Goal: Task Accomplishment & Management: Complete application form

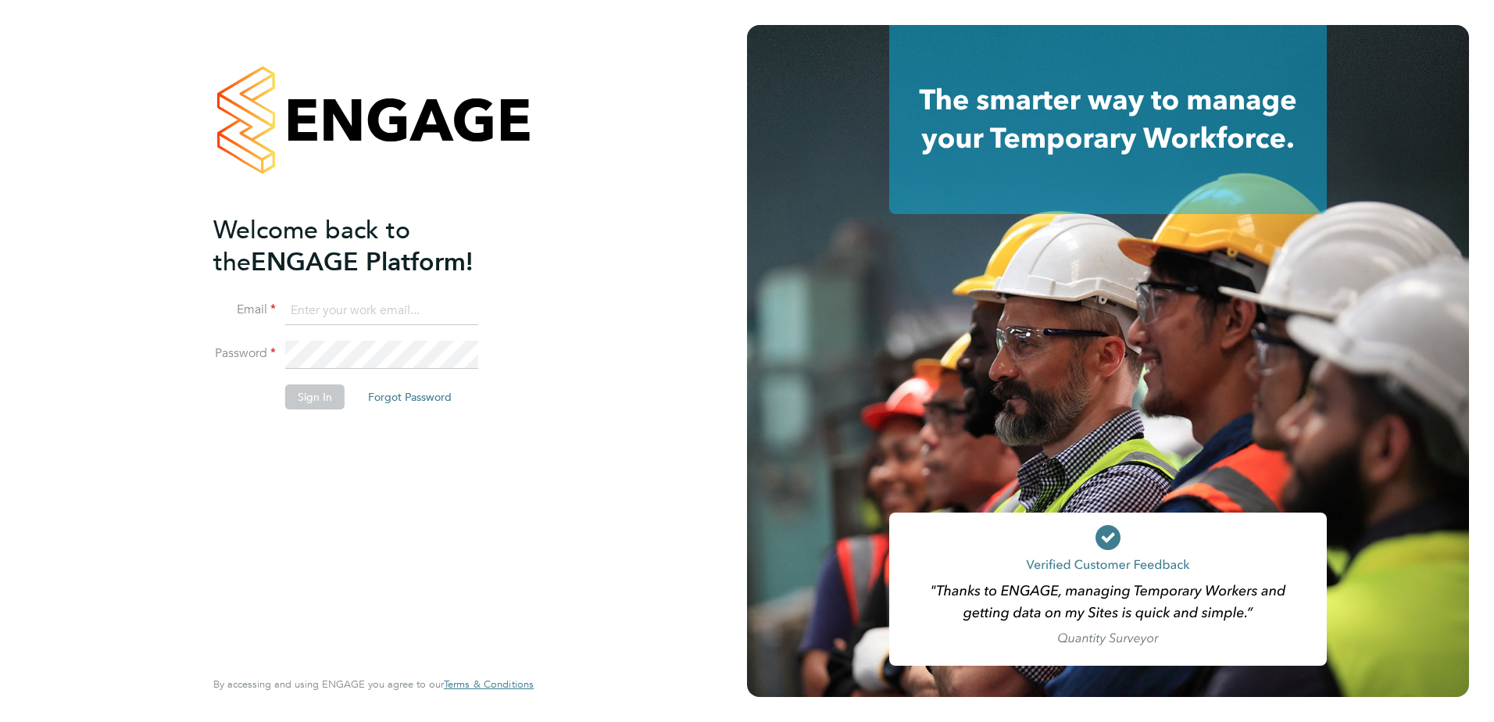
type input "kerry.asawla@thornbaker.co.uk"
click at [305, 398] on button "Sign In" at bounding box center [314, 396] width 59 height 25
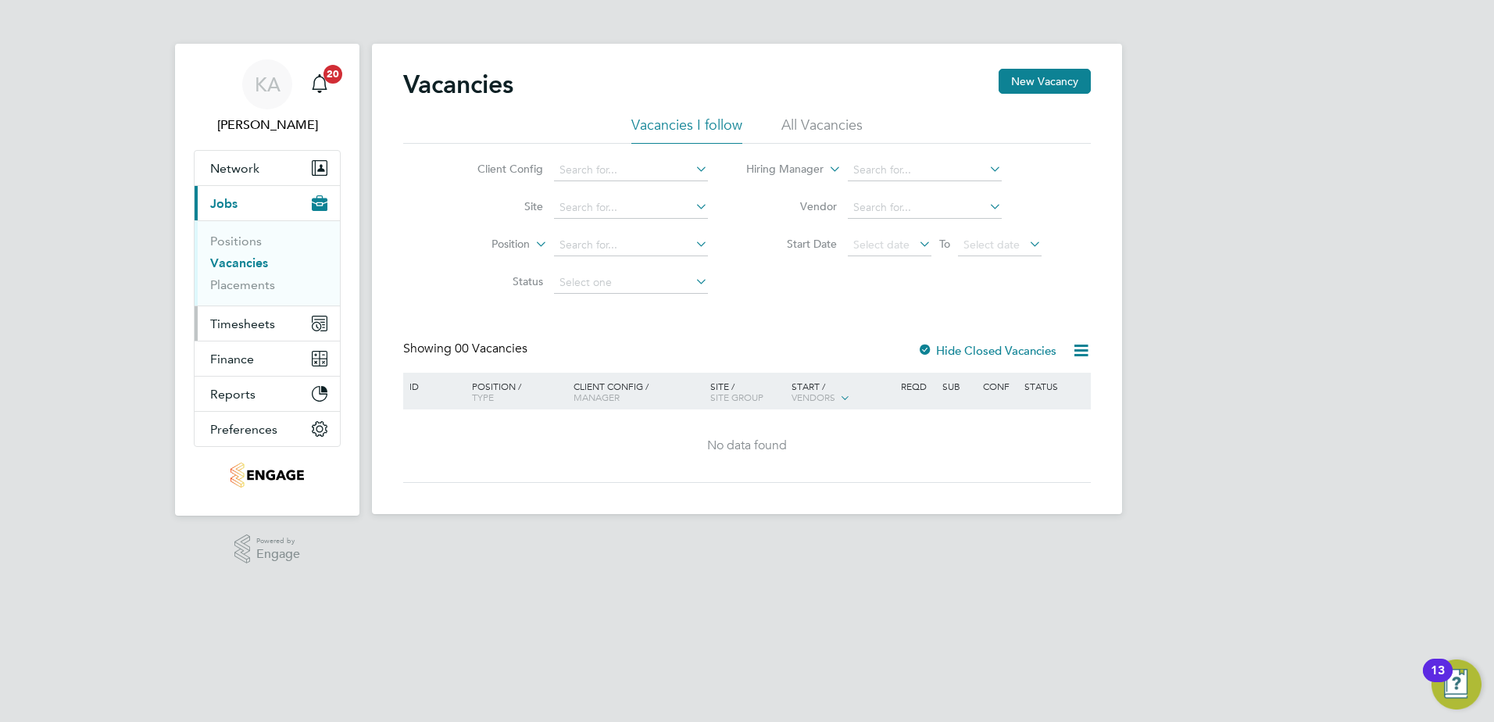
click at [253, 323] on span "Timesheets" at bounding box center [242, 323] width 65 height 15
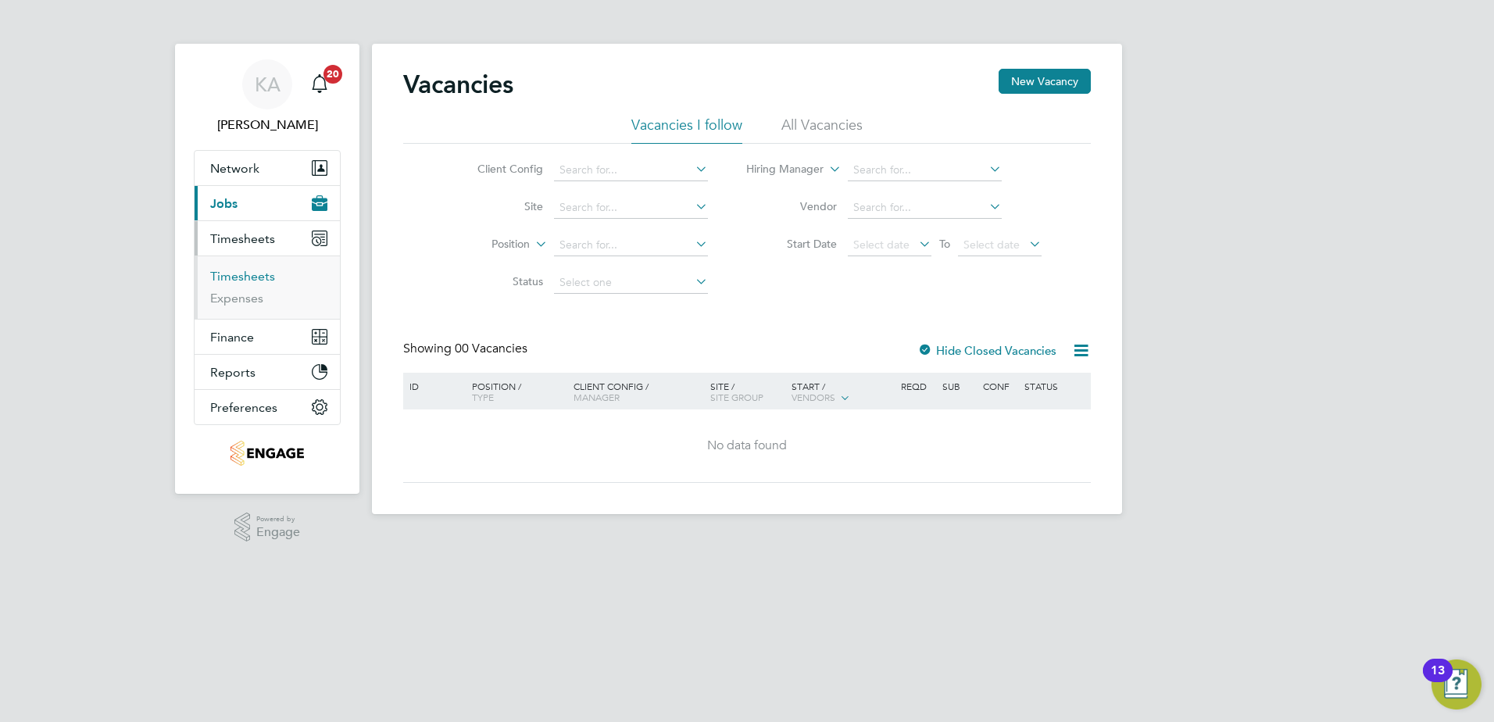
click at [259, 272] on link "Timesheets" at bounding box center [242, 276] width 65 height 15
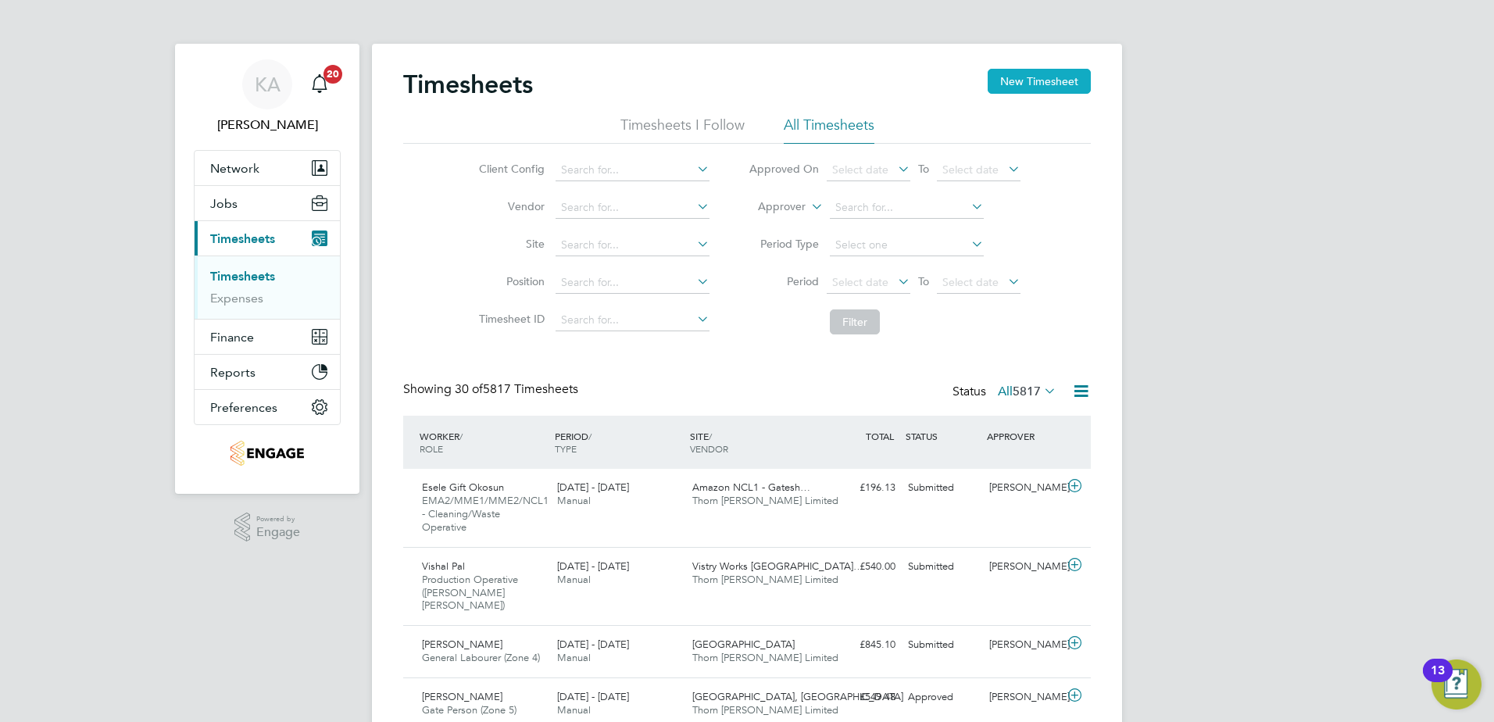
click at [1043, 80] on button "New Timesheet" at bounding box center [1038, 81] width 103 height 25
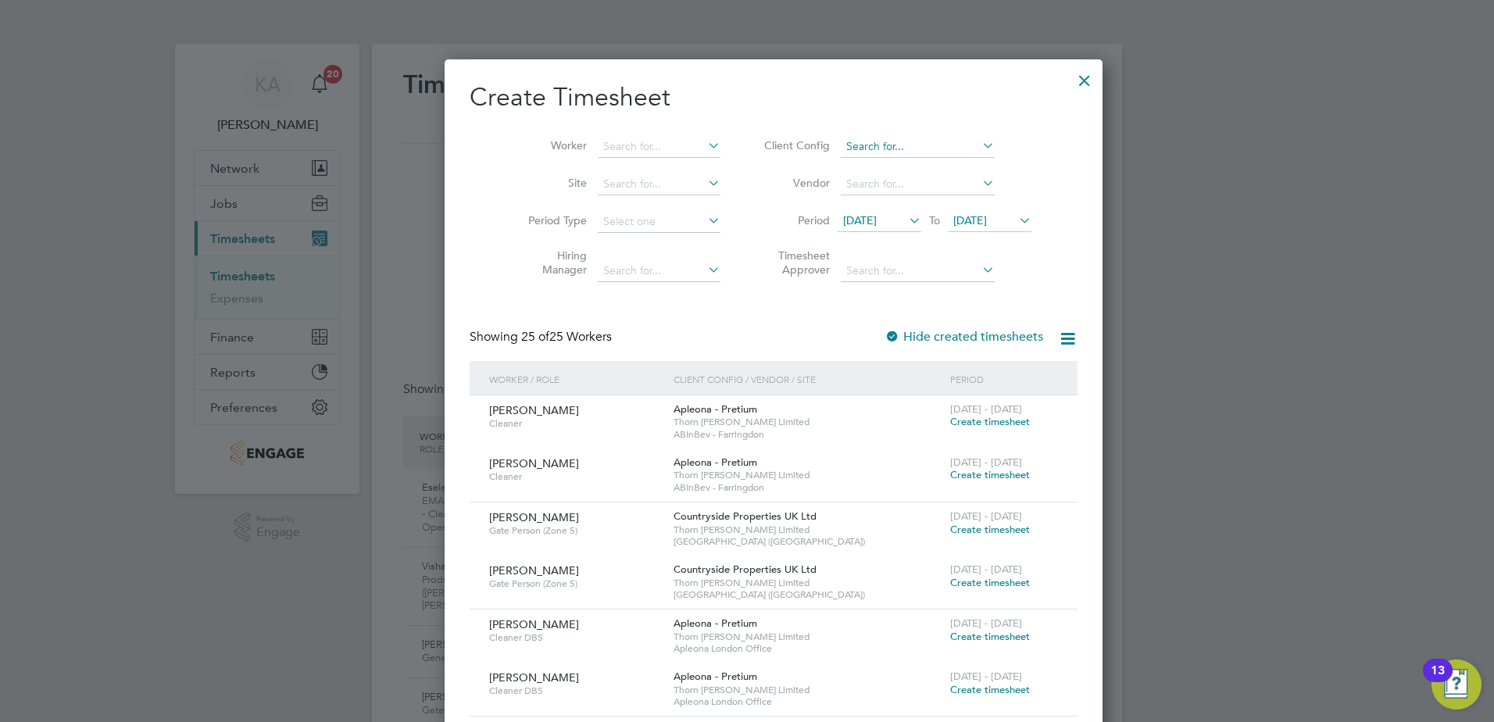
click at [874, 143] on input at bounding box center [917, 147] width 154 height 22
click at [854, 311] on li "Countryside Timber Frame Ltd" at bounding box center [913, 315] width 203 height 21
type input "Countryside Timber Frame Ltd"
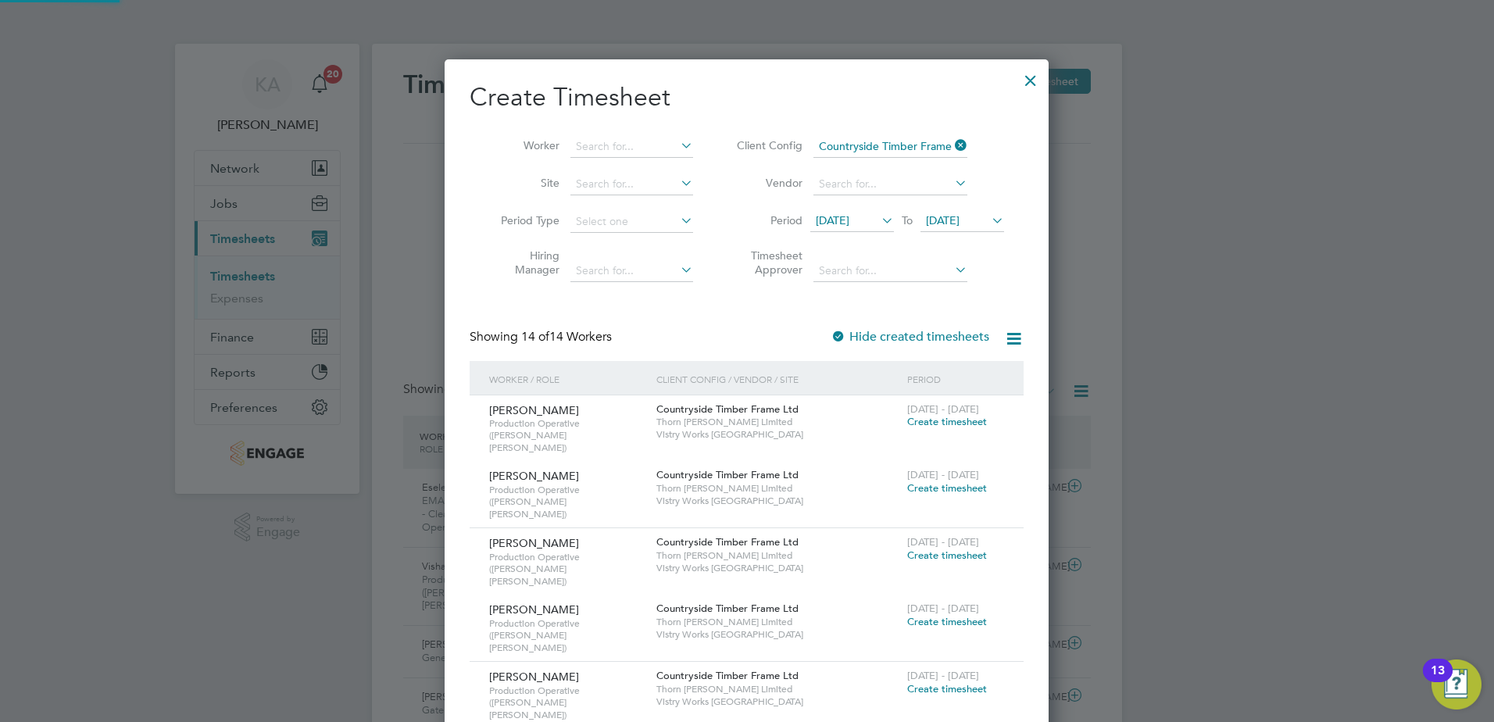
click at [849, 219] on span "[DATE]" at bounding box center [832, 220] width 34 height 14
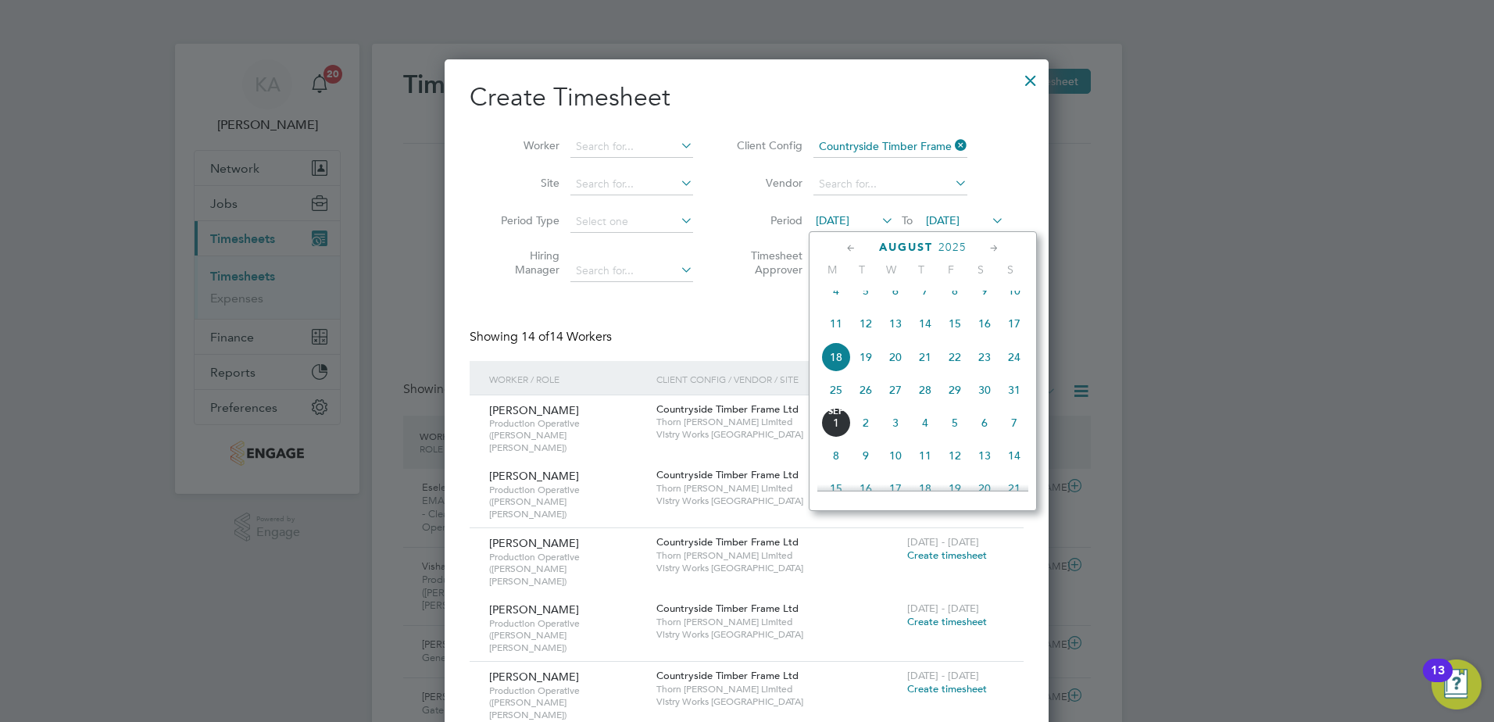
click at [833, 401] on span "25" at bounding box center [836, 390] width 30 height 30
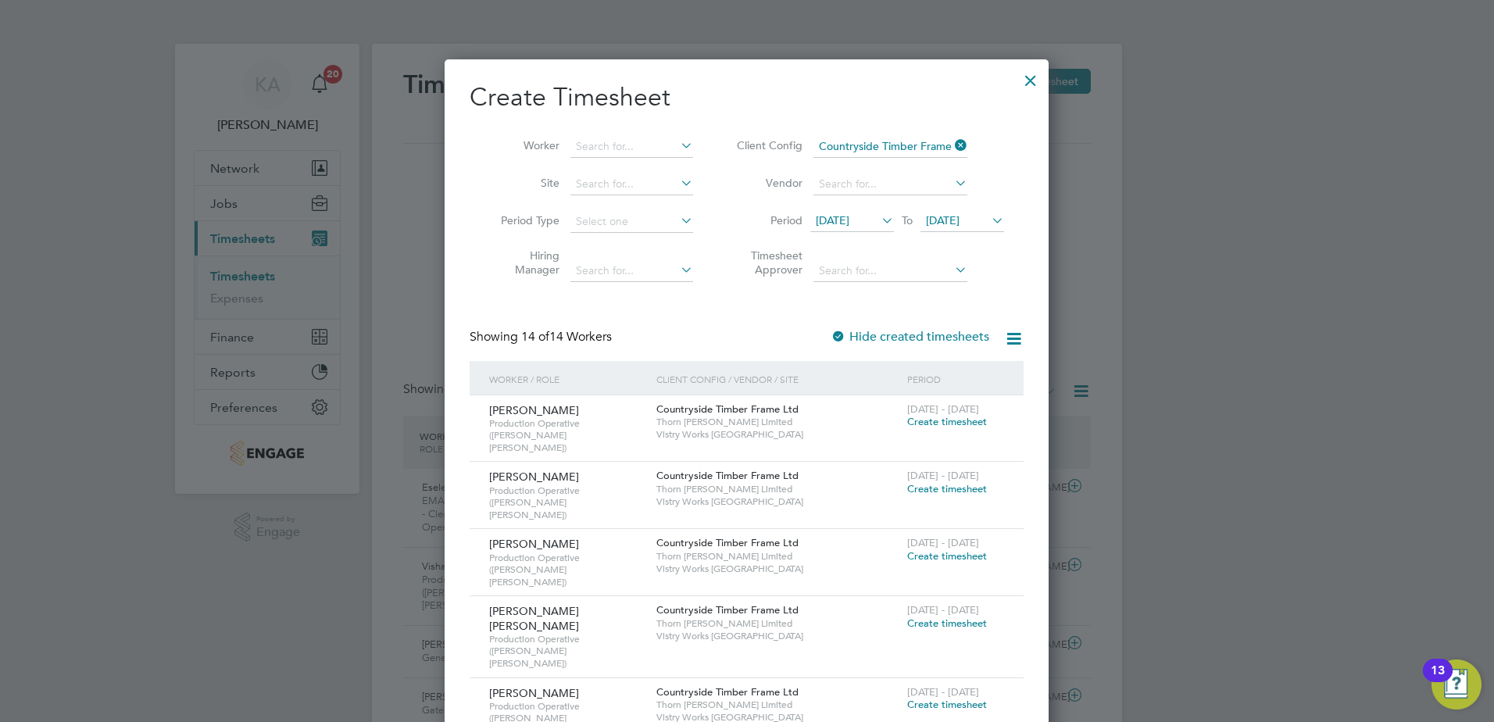
click at [1035, 79] on div at bounding box center [1030, 76] width 28 height 28
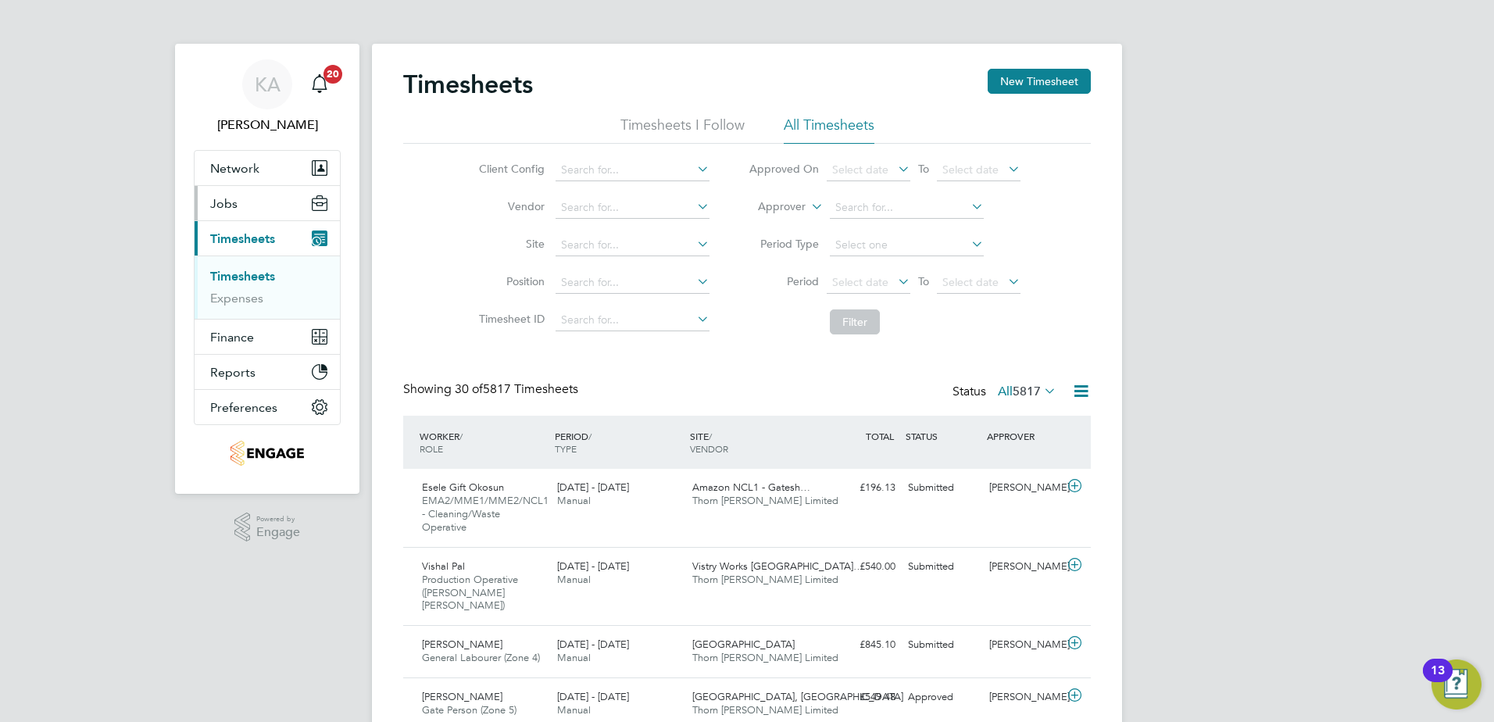
click at [234, 203] on span "Jobs" at bounding box center [223, 203] width 27 height 15
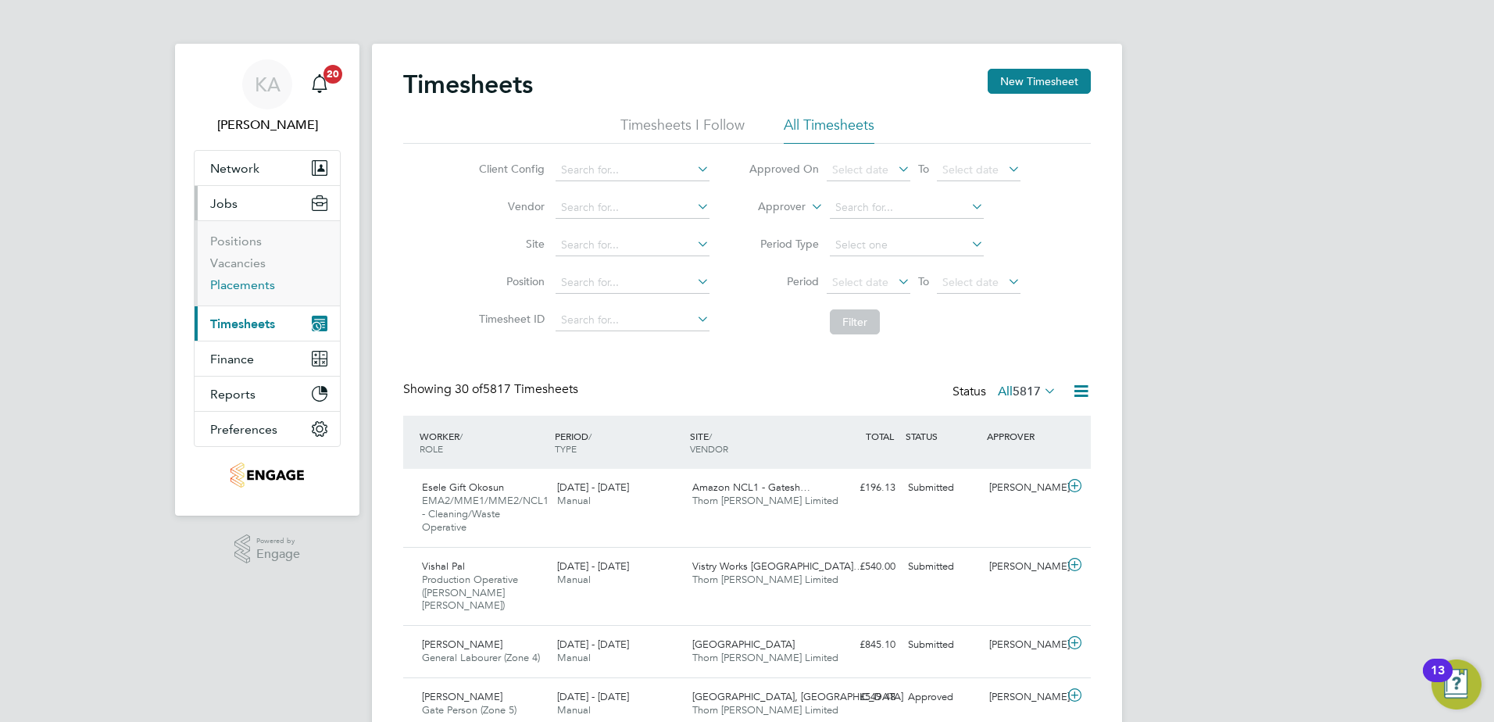
click at [219, 291] on link "Placements" at bounding box center [242, 284] width 65 height 15
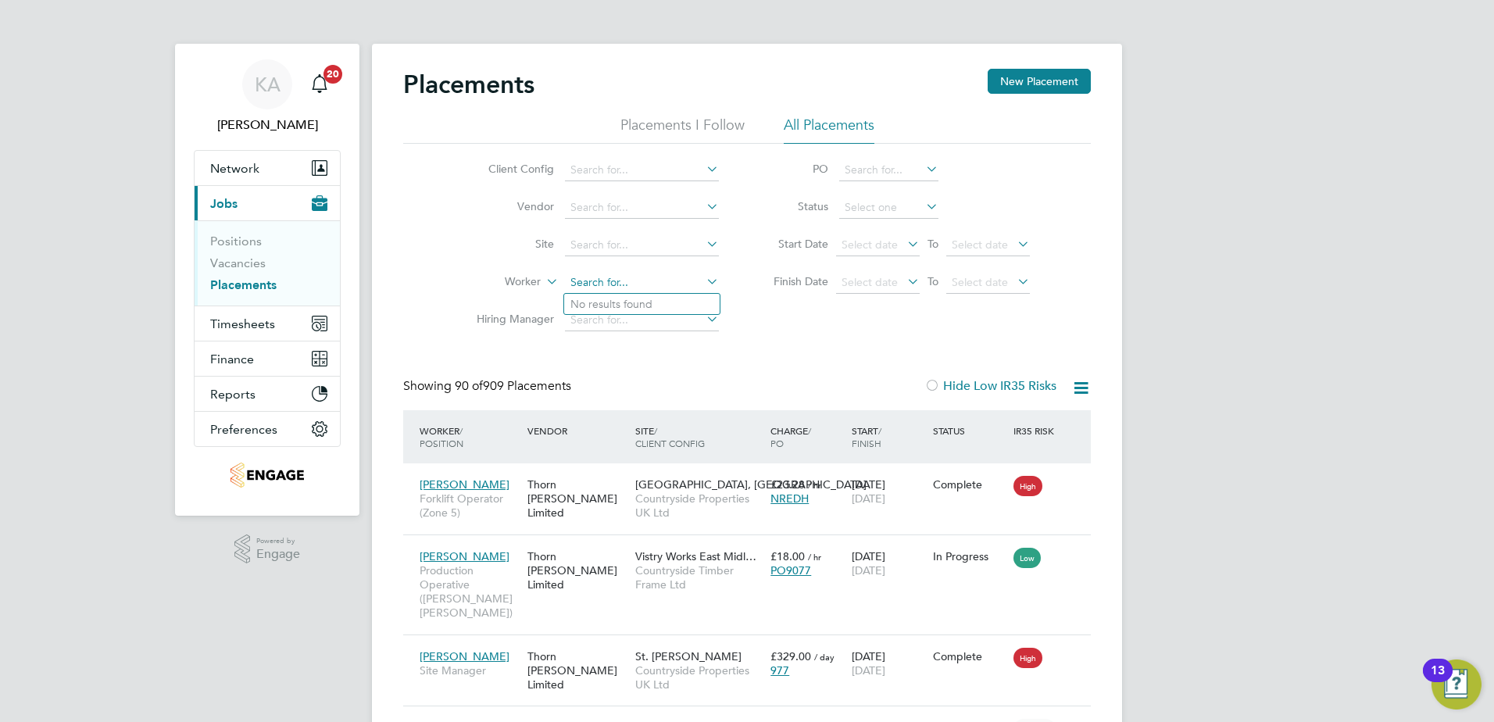
click at [597, 280] on input at bounding box center [642, 283] width 154 height 22
click at [606, 302] on b "[PERSON_NAME]" at bounding box center [637, 304] width 91 height 13
type input "[PERSON_NAME]"
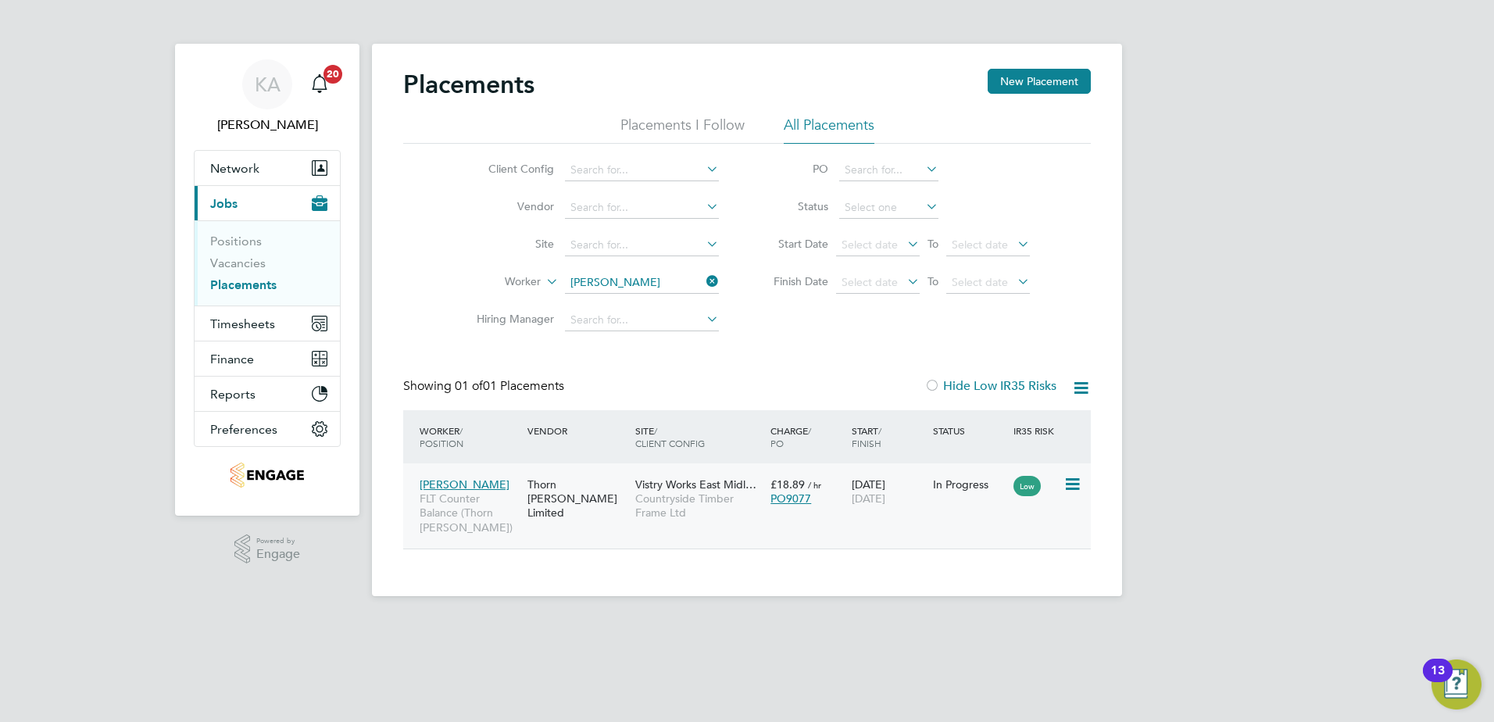
click at [1072, 487] on icon at bounding box center [1071, 484] width 16 height 19
click at [451, 484] on span "[PERSON_NAME]" at bounding box center [464, 484] width 90 height 14
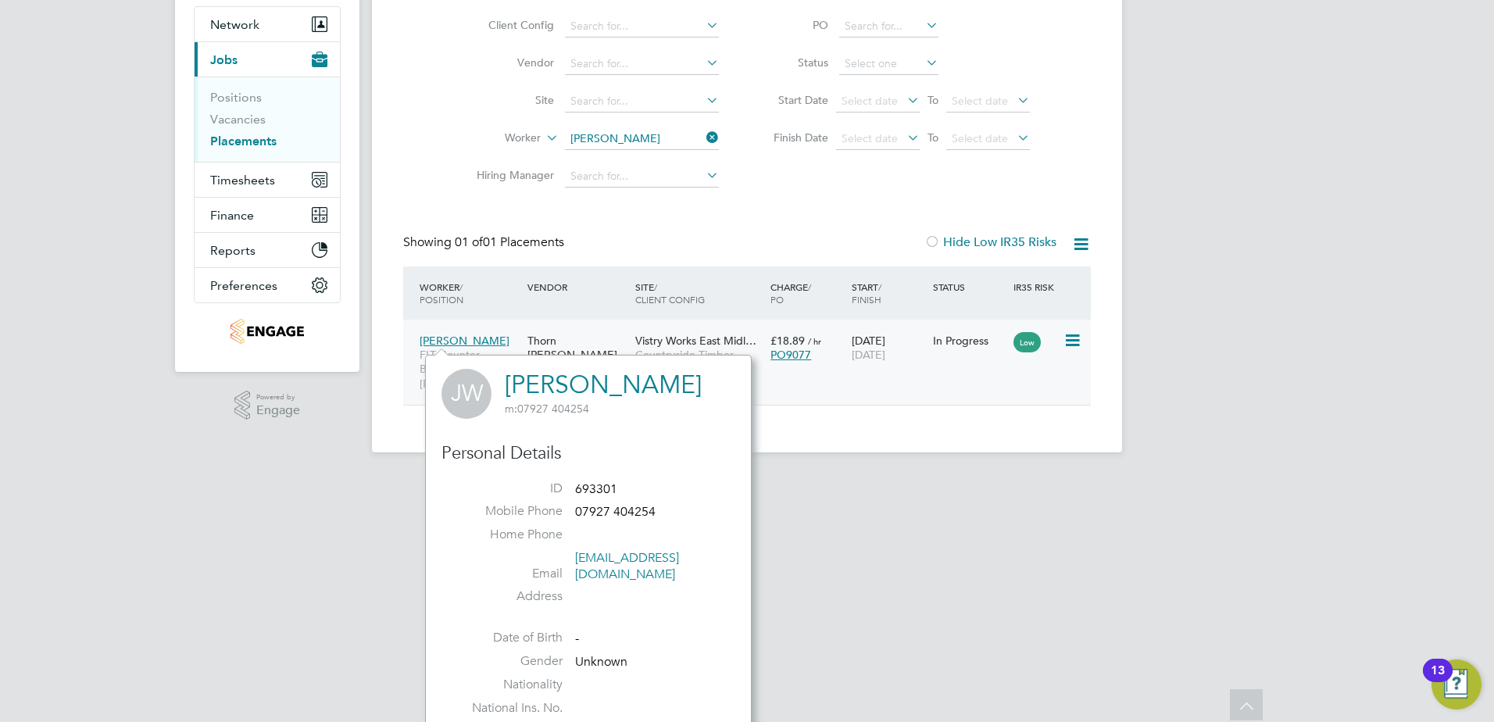
click at [554, 337] on div "Thorn [PERSON_NAME] Limited" at bounding box center [577, 355] width 108 height 59
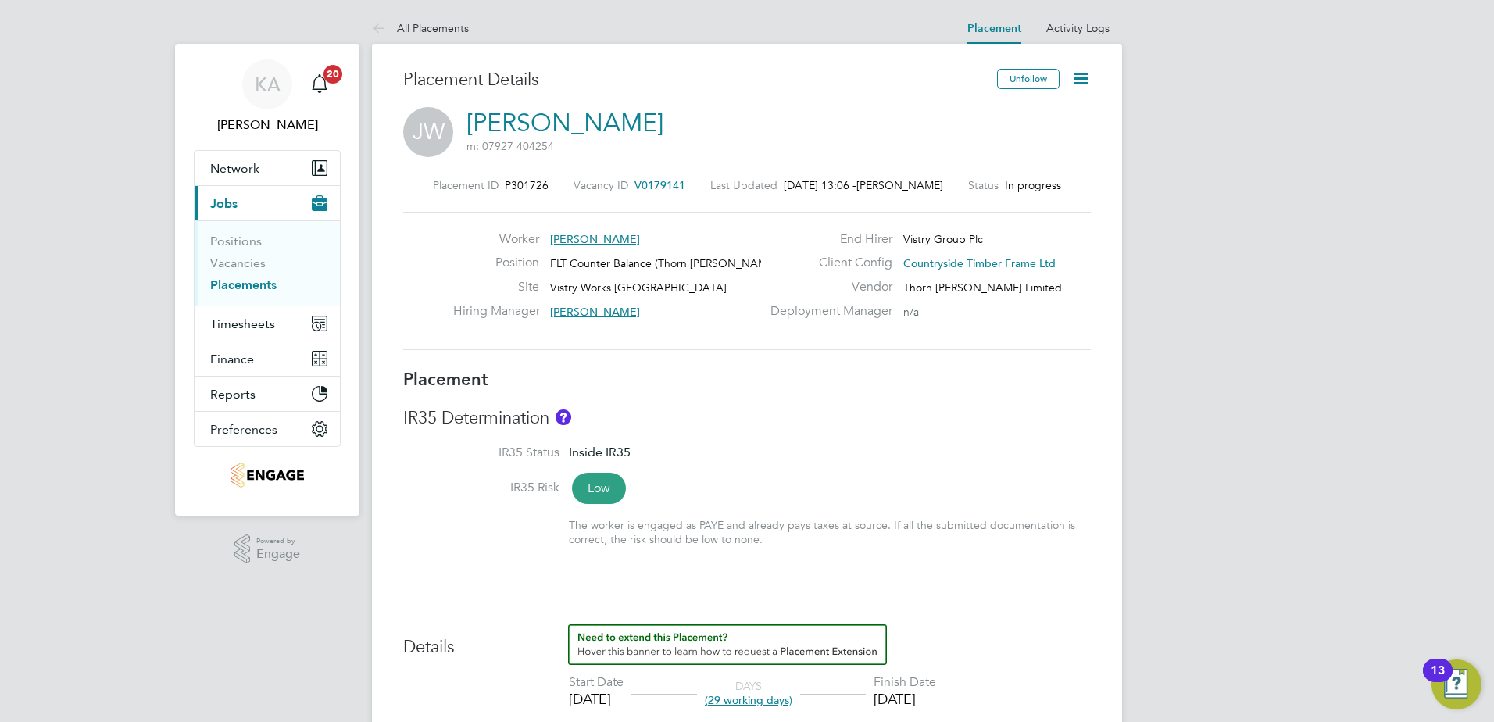
click at [1088, 80] on icon at bounding box center [1081, 79] width 20 height 20
click at [1035, 449] on li "IR35 Status Inside IR35" at bounding box center [746, 461] width 687 height 35
click at [1071, 23] on link "Activity Logs" at bounding box center [1077, 28] width 63 height 14
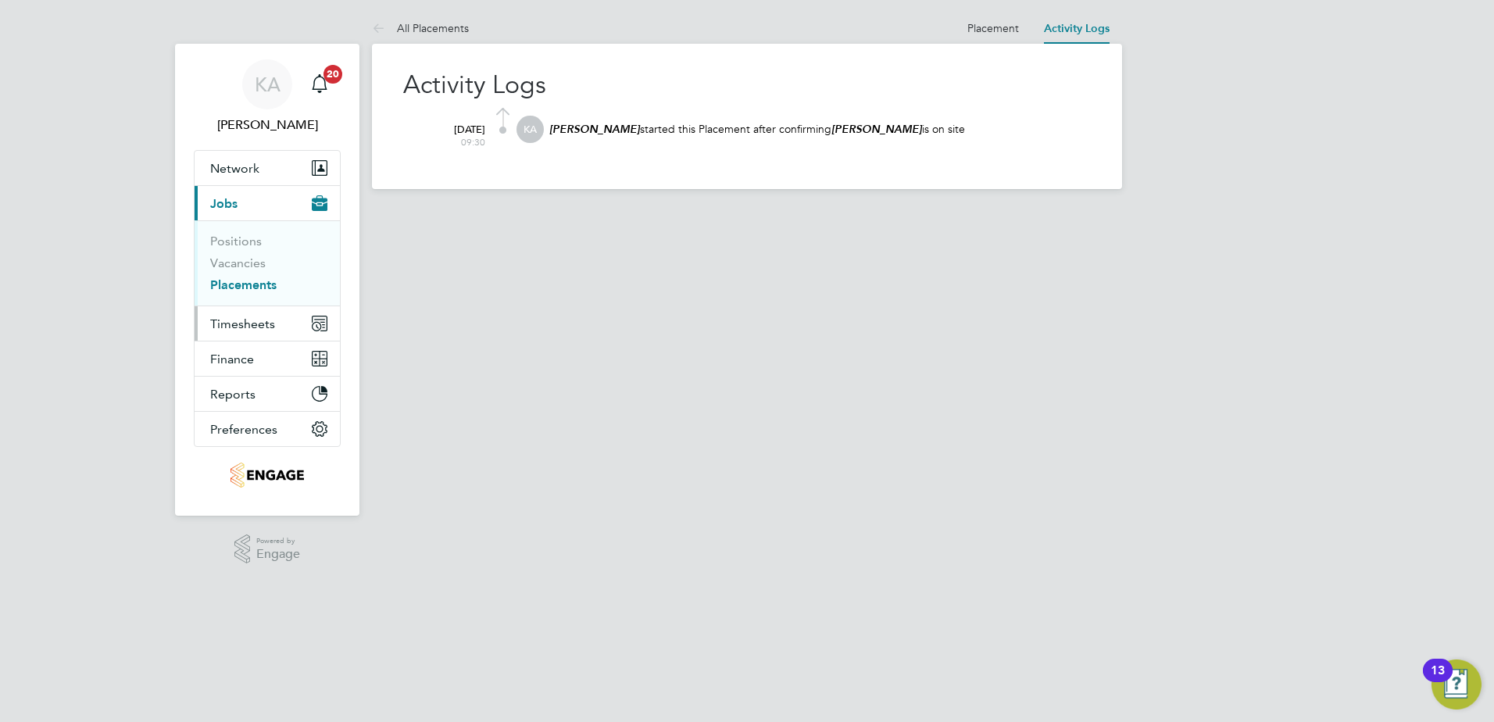
click at [239, 325] on span "Timesheets" at bounding box center [242, 323] width 65 height 15
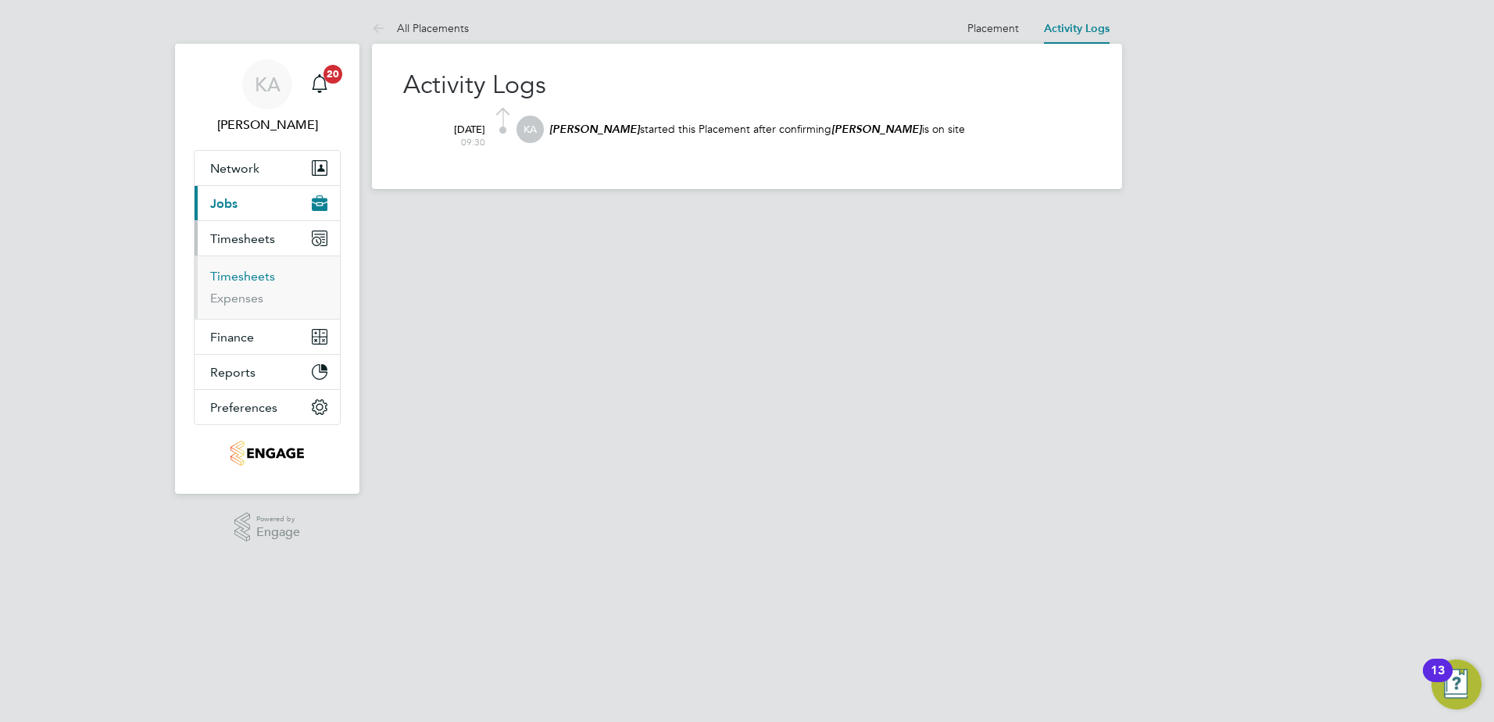
drag, startPoint x: 259, startPoint y: 278, endPoint x: 273, endPoint y: 277, distance: 14.1
click at [259, 278] on link "Timesheets" at bounding box center [242, 276] width 65 height 15
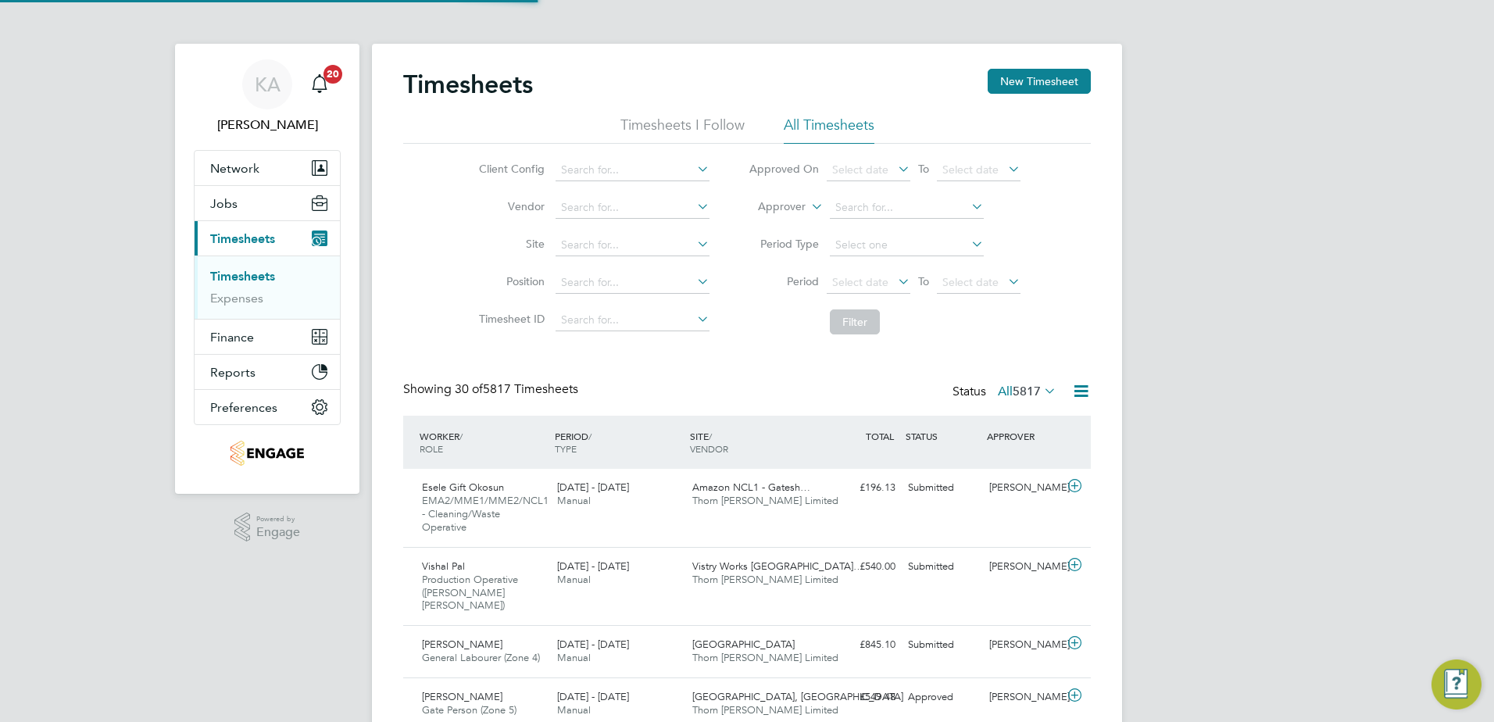
scroll to position [40, 136]
click at [1036, 79] on button "New Timesheet" at bounding box center [1038, 81] width 103 height 25
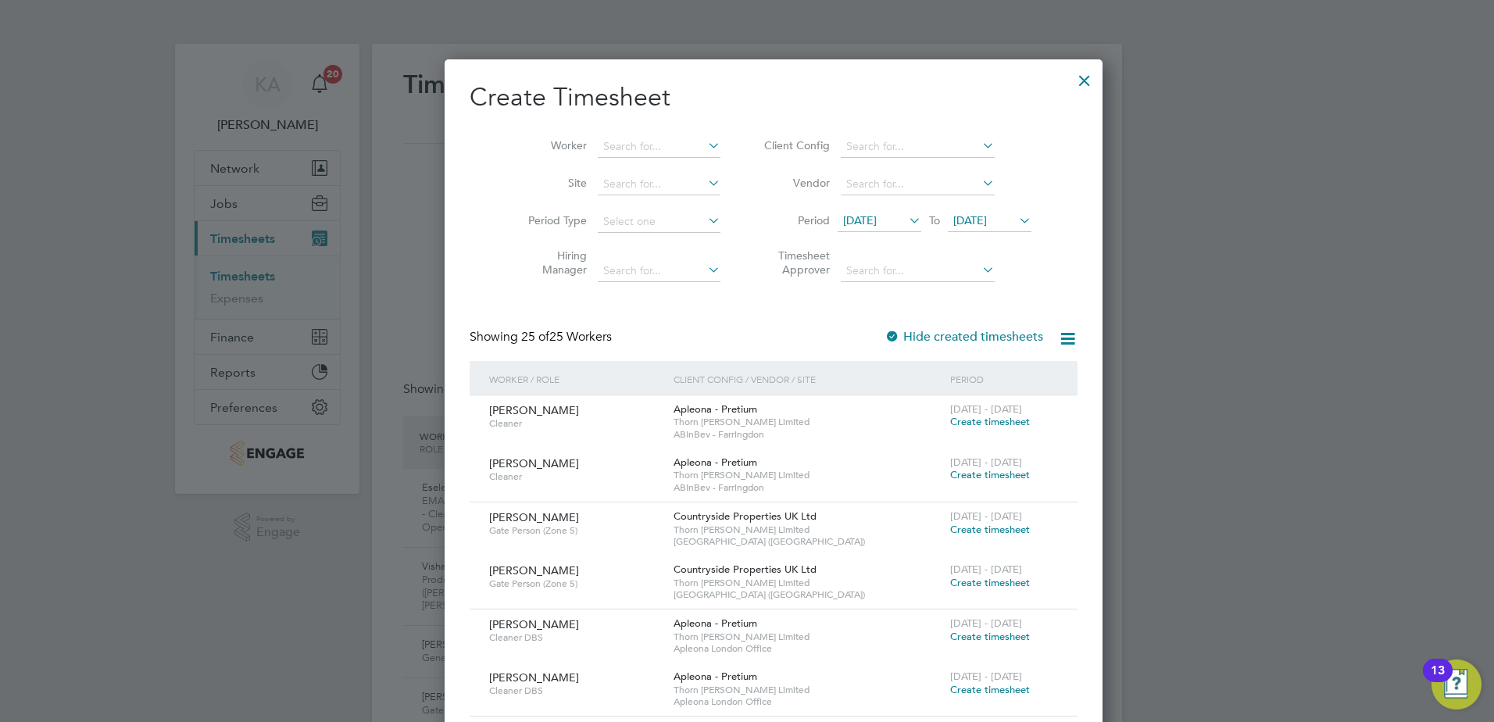
click at [861, 219] on span "[DATE]" at bounding box center [860, 220] width 34 height 14
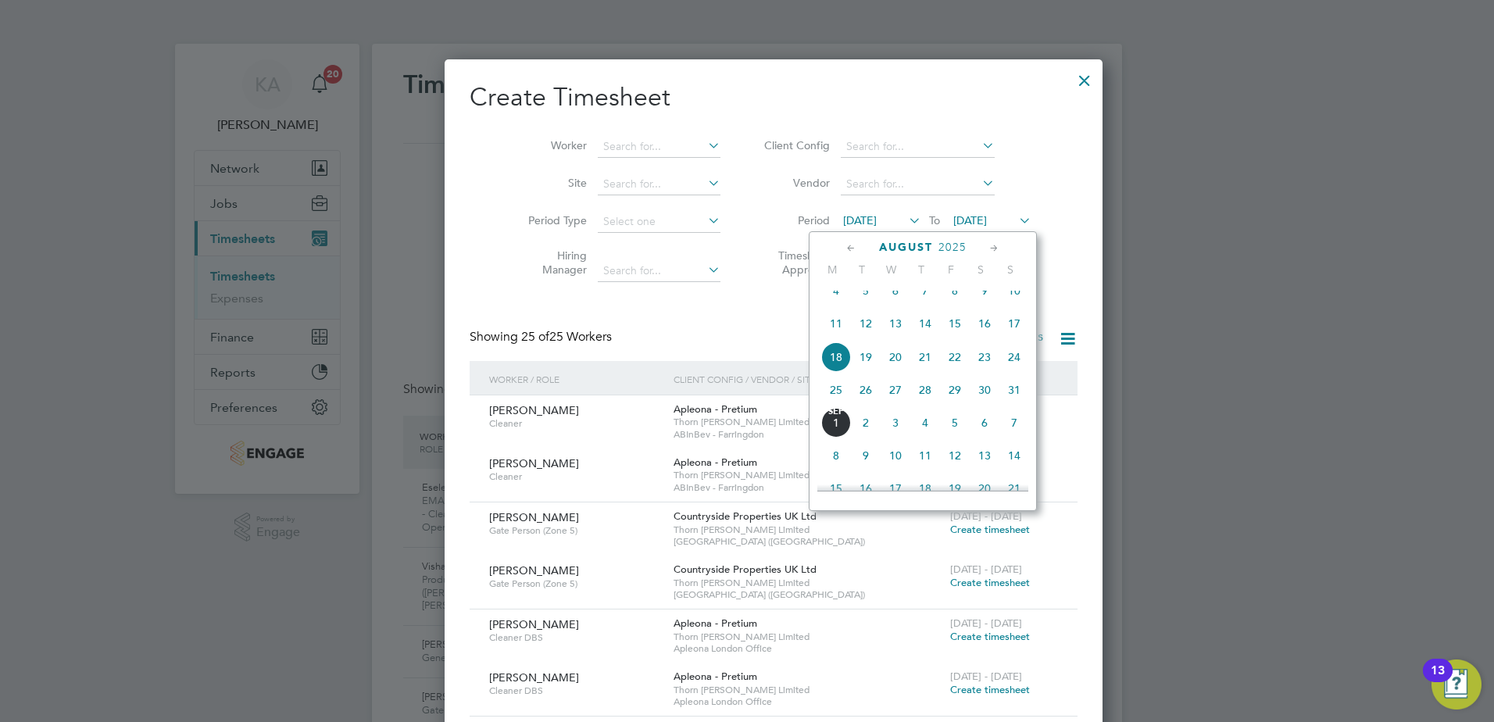
click at [838, 405] on span "25" at bounding box center [836, 390] width 30 height 30
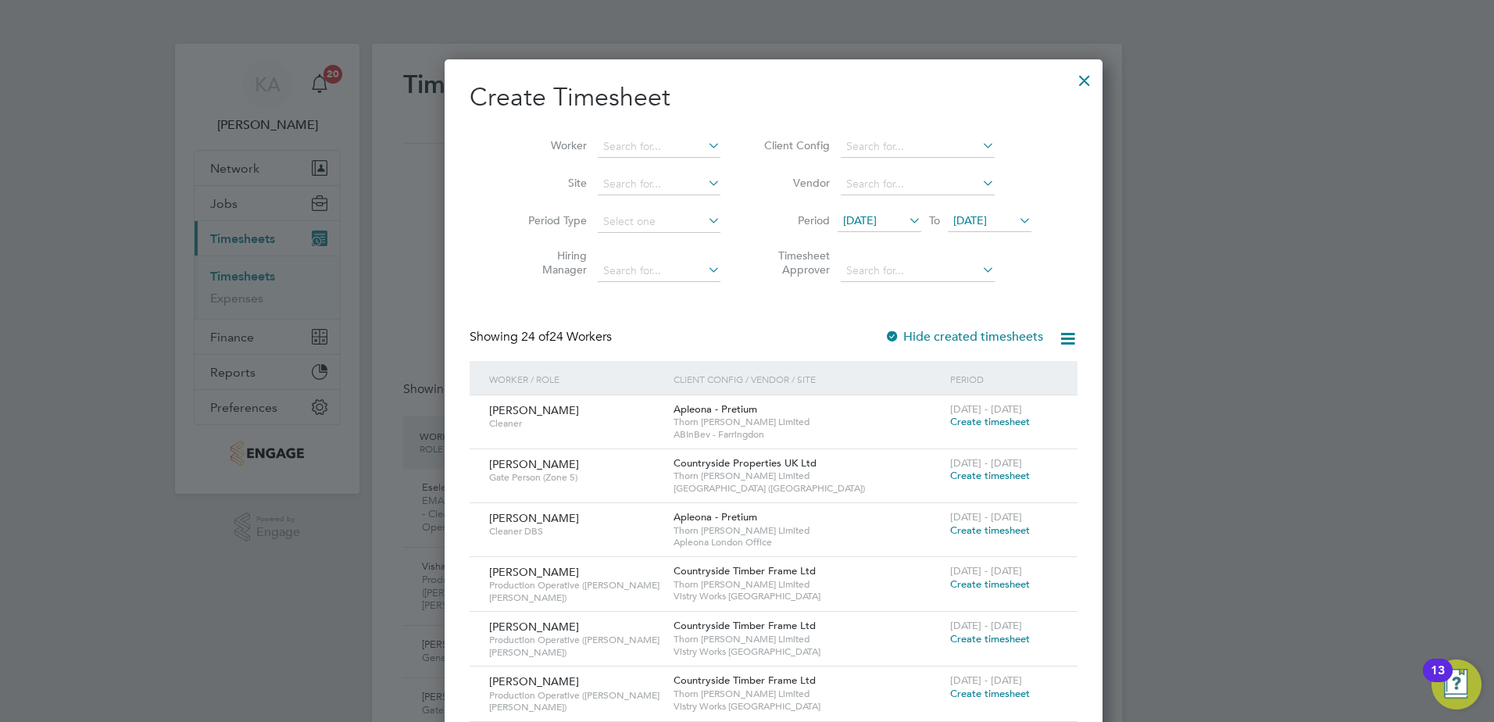
click at [1070, 78] on div at bounding box center [1084, 76] width 28 height 28
